Goal: Task Accomplishment & Management: Complete application form

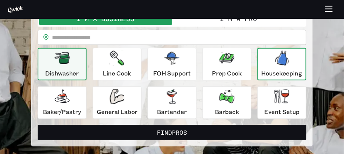
click at [266, 62] on div "Housekeeping" at bounding box center [282, 63] width 41 height 27
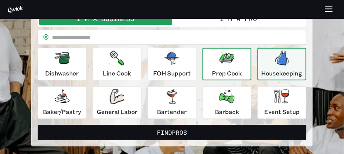
click at [236, 65] on div "Prep Cook" at bounding box center [227, 63] width 30 height 27
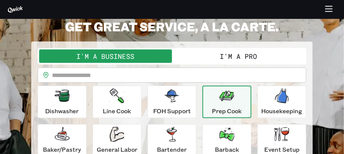
scroll to position [75, 0]
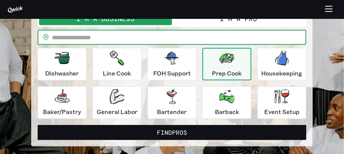
click at [187, 36] on input "text" at bounding box center [179, 37] width 254 height 15
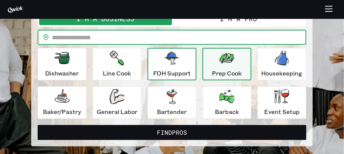
type input "*****"
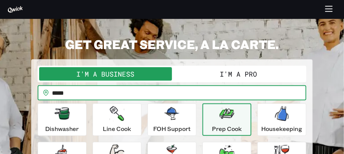
scroll to position [0, 0]
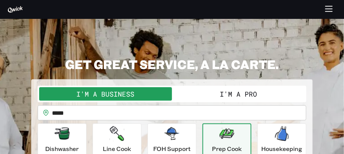
click at [329, 9] on icon "button" at bounding box center [329, 9] width 9 height 9
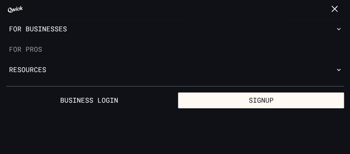
click at [41, 51] on link "For Pros" at bounding box center [175, 49] width 350 height 20
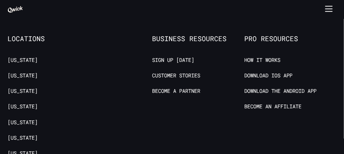
scroll to position [1430, 0]
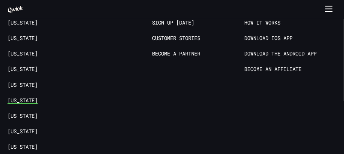
click at [15, 97] on link "[US_STATE]" at bounding box center [23, 100] width 30 height 7
